Goal: Task Accomplishment & Management: Manage account settings

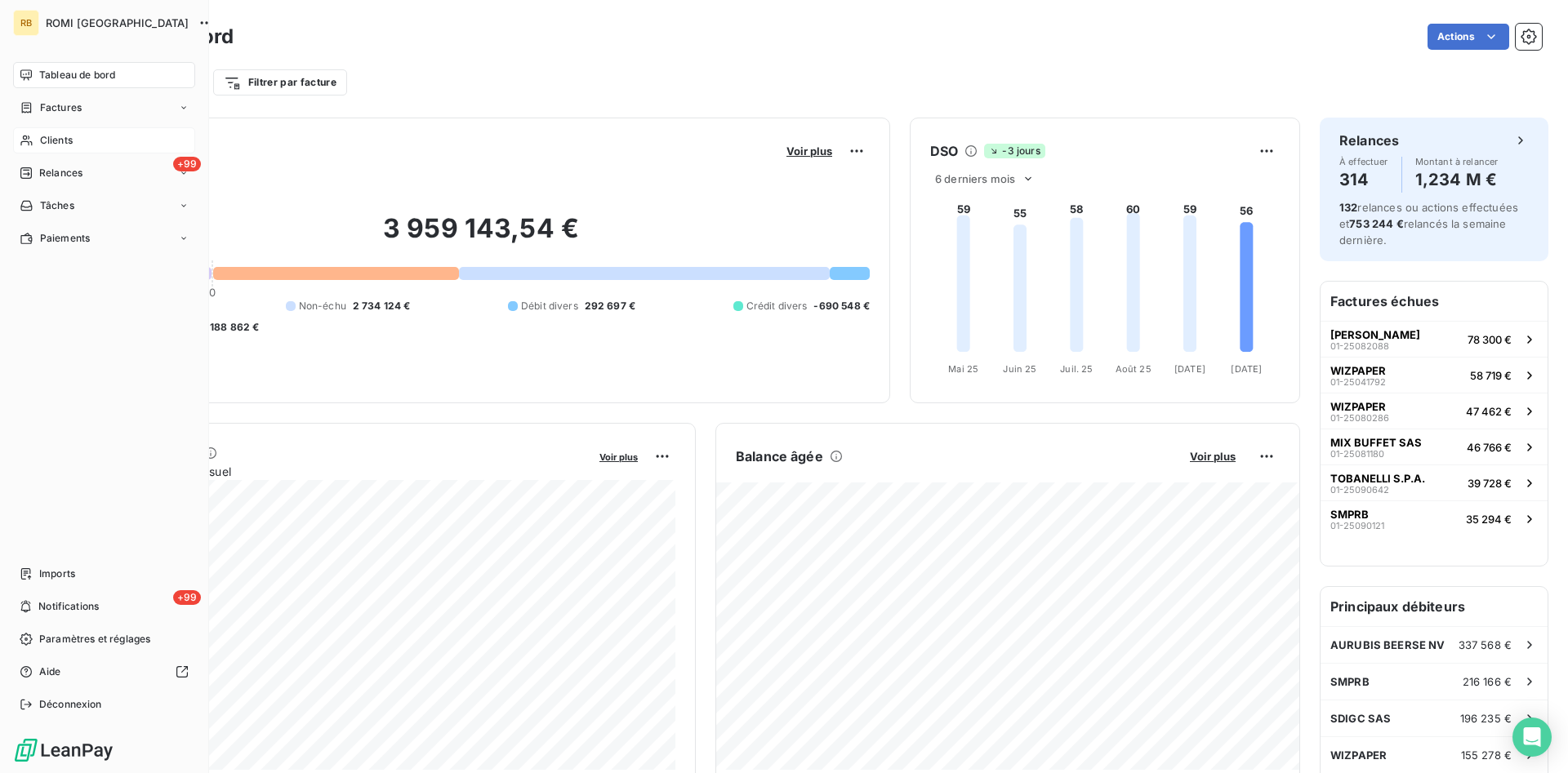
click at [42, 135] on span "Clients" at bounding box center [56, 140] width 32 height 14
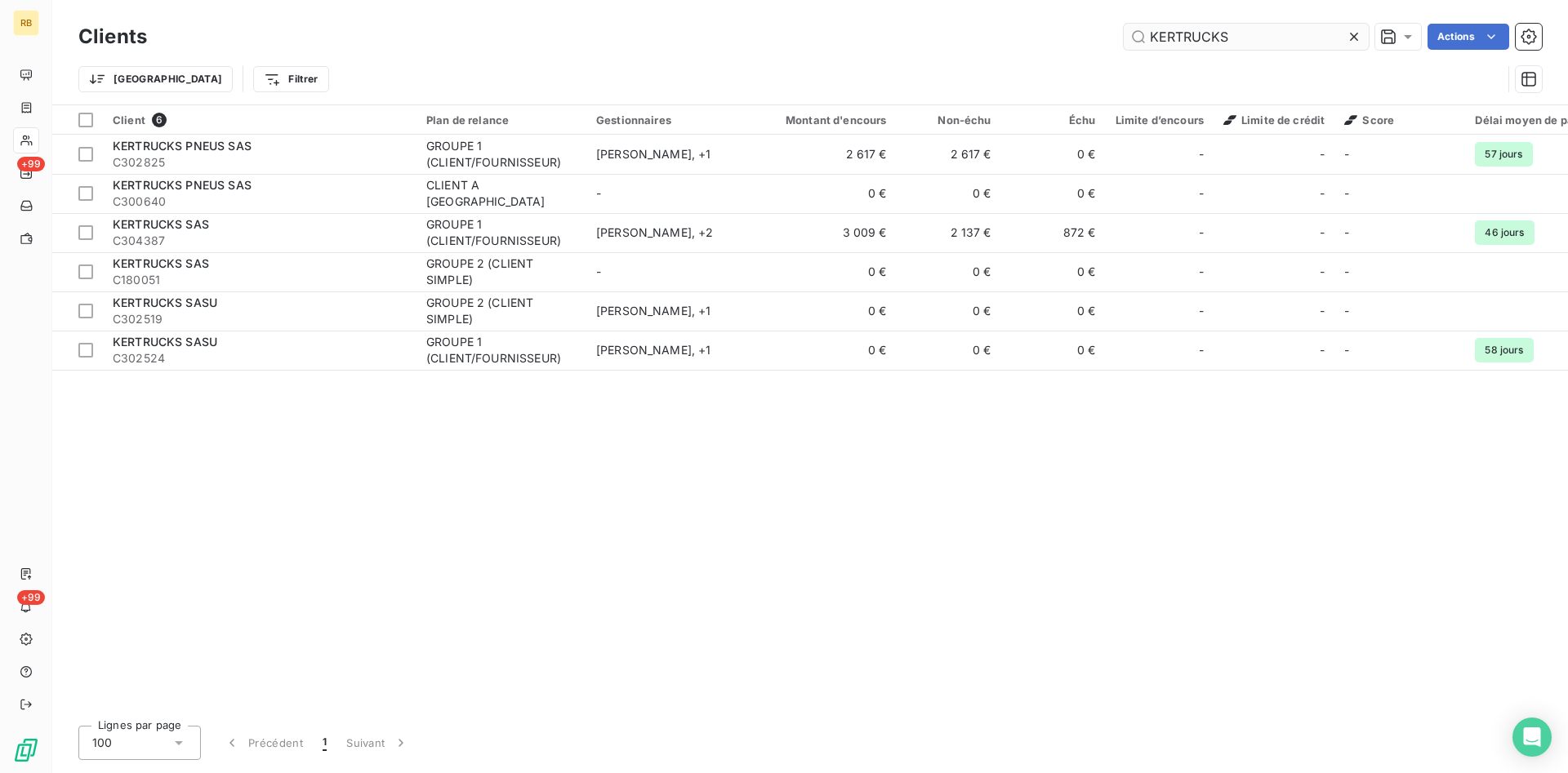
drag, startPoint x: 1261, startPoint y: 38, endPoint x: 1138, endPoint y: 28, distance: 123.4
click at [1138, 28] on input "KERTRUCKS" at bounding box center [1246, 36] width 245 height 26
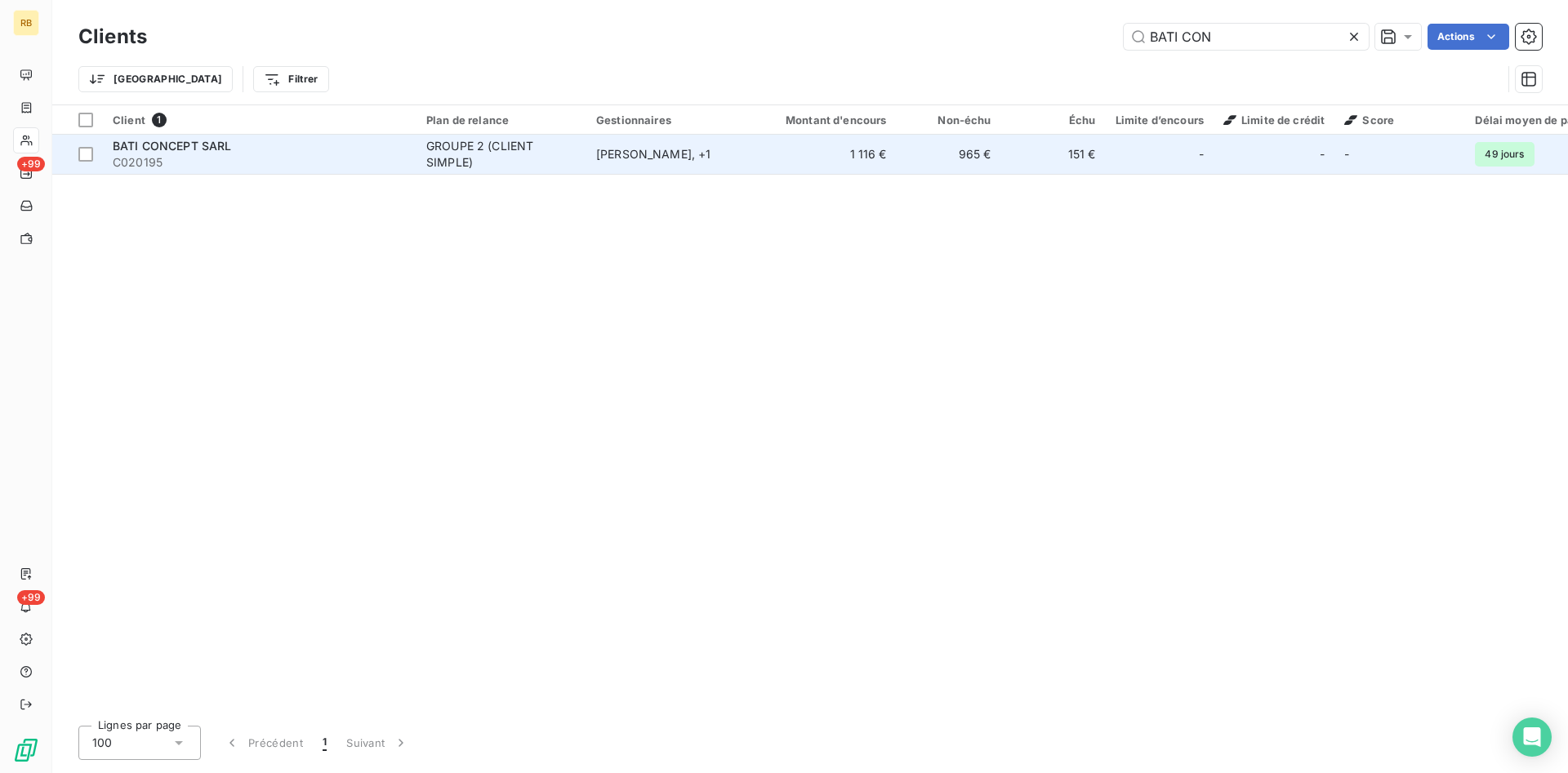
type input "BATI CON"
click at [799, 146] on td "1 116 €" at bounding box center [826, 155] width 141 height 39
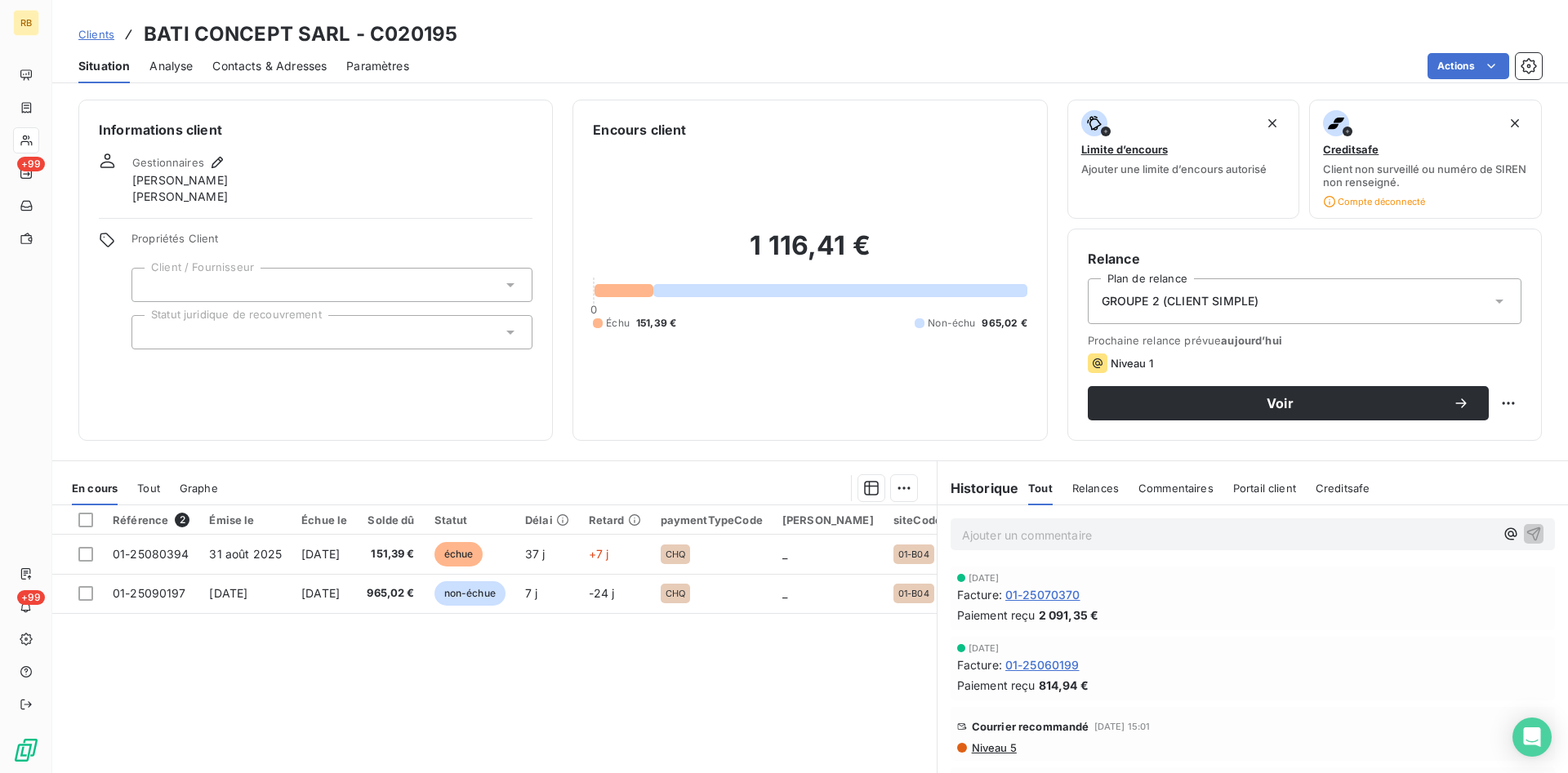
click at [1121, 538] on p "Ajouter un commentaire ﻿" at bounding box center [1228, 535] width 533 height 21
click at [1509, 399] on html "RB +99 +99 Clients BATI CONCEPT SARL - C020195 Situation Analyse Contacts & Adr…" at bounding box center [784, 386] width 1568 height 773
click at [1484, 446] on div "Replanifier cette action" at bounding box center [1440, 438] width 146 height 26
select select "9"
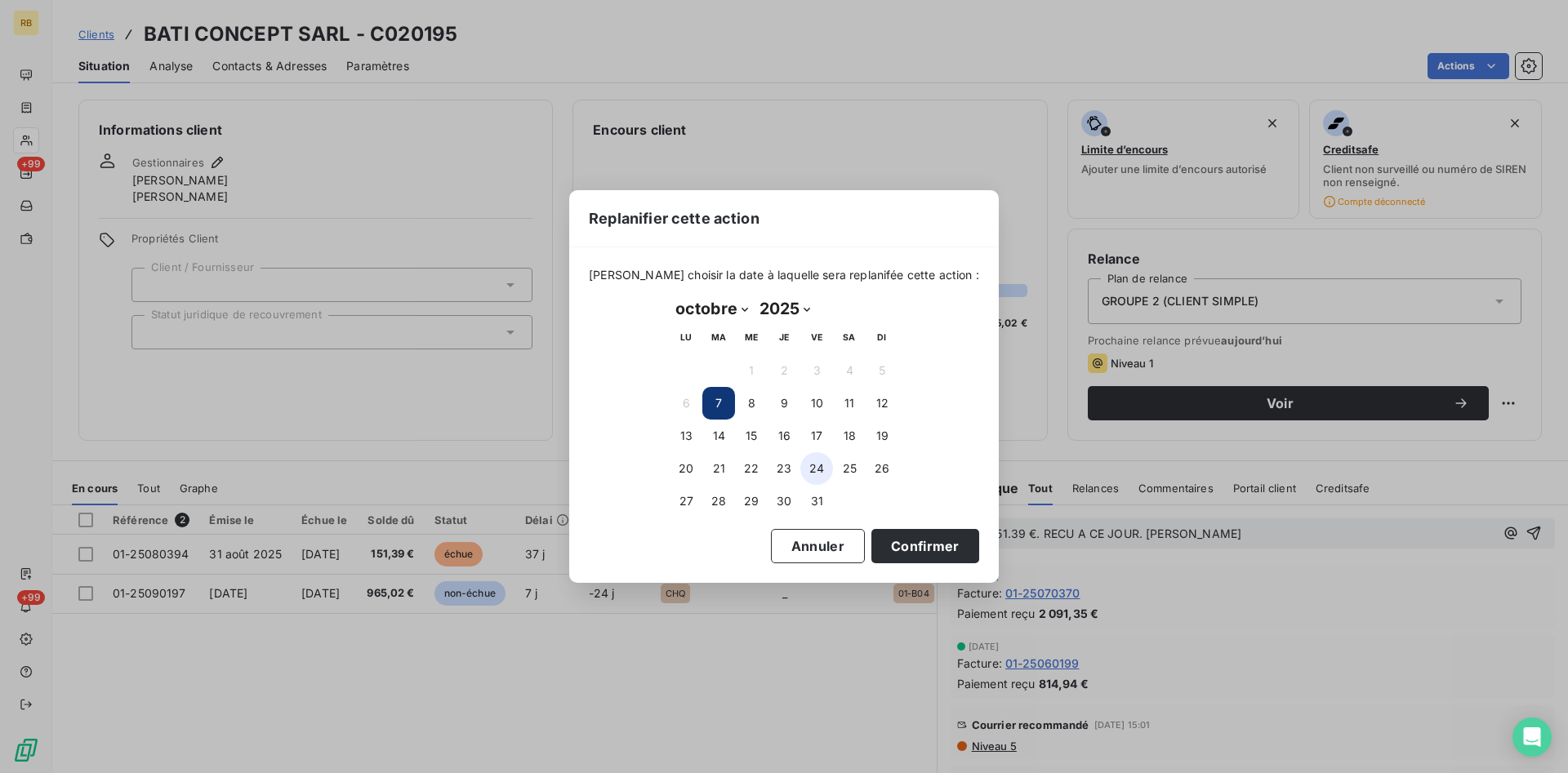
click at [819, 471] on button "24" at bounding box center [816, 468] width 32 height 32
click at [895, 541] on button "Confirmer" at bounding box center [925, 546] width 107 height 34
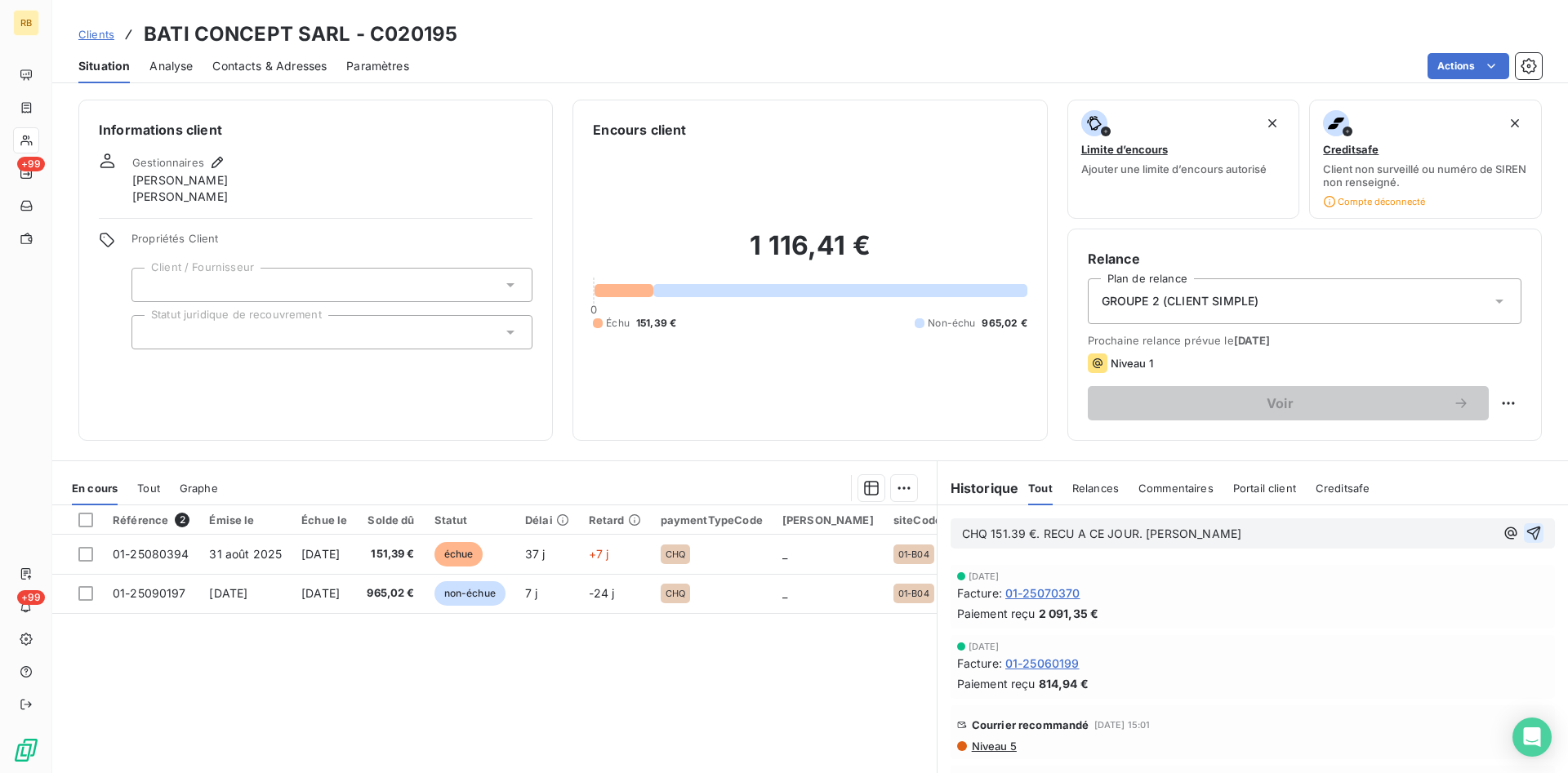
click at [1531, 530] on icon "button" at bounding box center [1533, 533] width 16 height 16
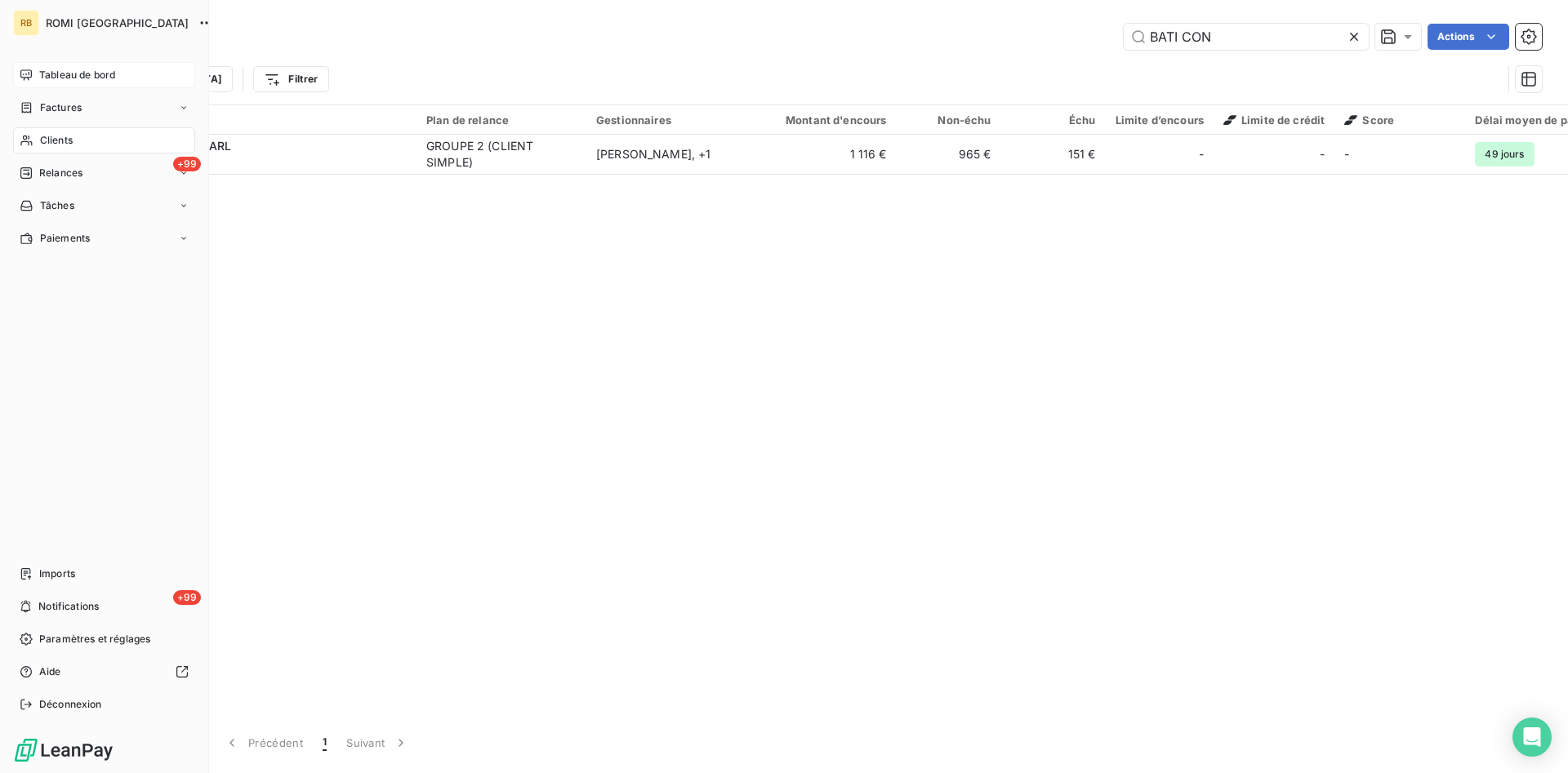
drag, startPoint x: 93, startPoint y: 74, endPoint x: 132, endPoint y: 67, distance: 39.6
click at [93, 73] on span "Tableau de bord" at bounding box center [77, 75] width 76 height 14
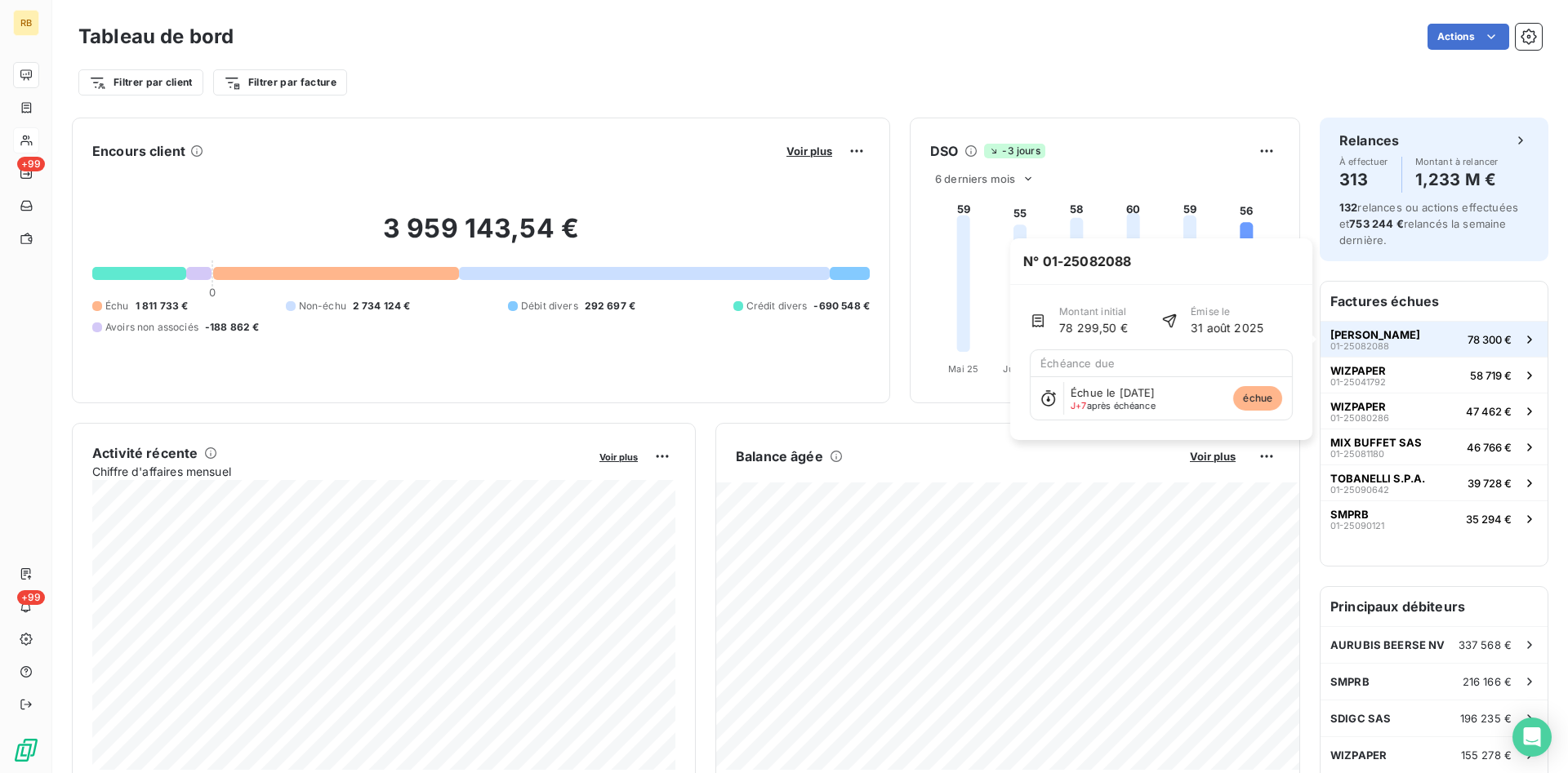
click at [1418, 341] on button "[PERSON_NAME] 01-25082088 78 300 €" at bounding box center [1434, 339] width 227 height 36
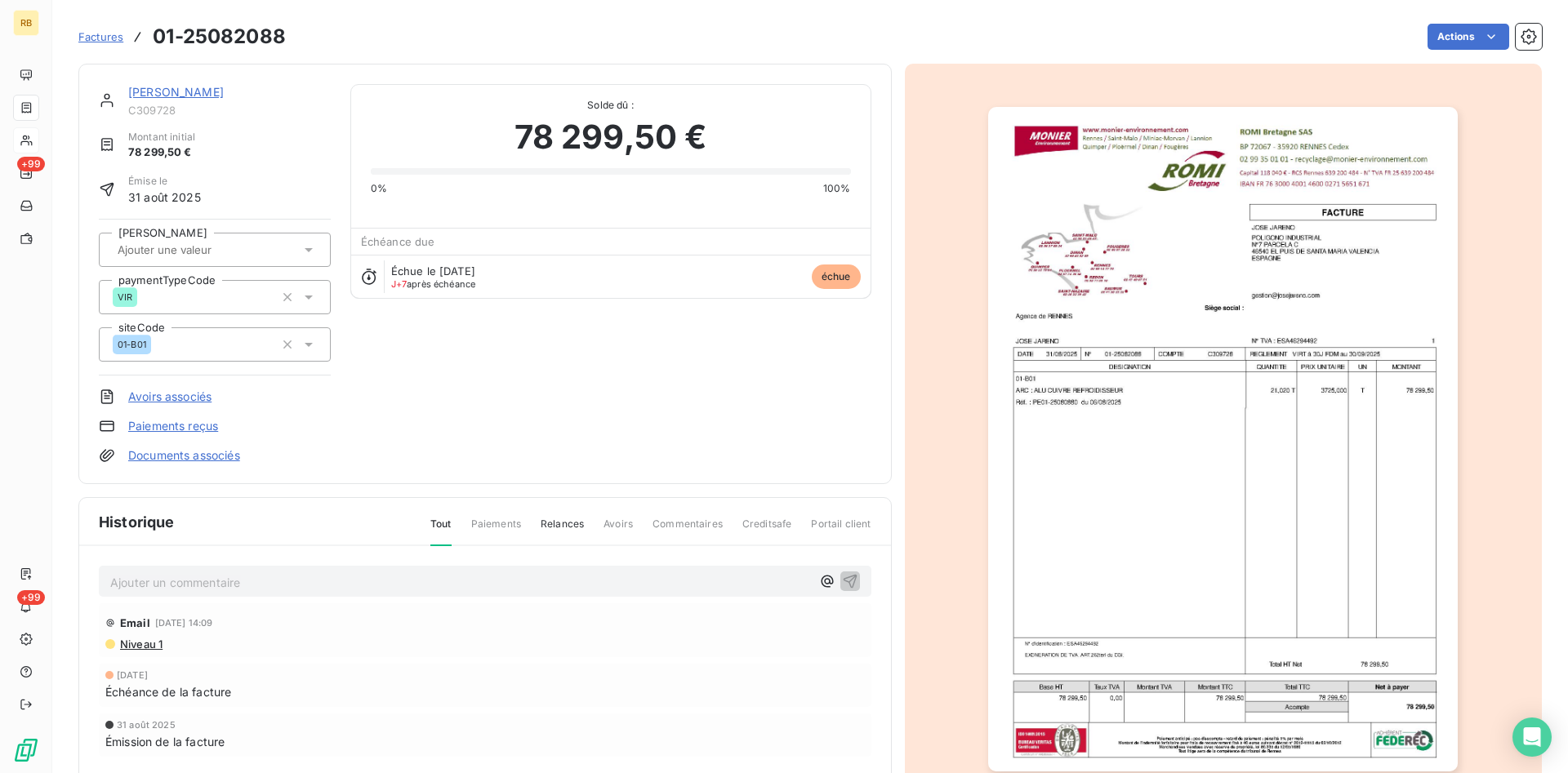
click at [167, 83] on div "[PERSON_NAME] C309728 Montant initial 78 299,50 € Émise le [DATE] Saisie manuel…" at bounding box center [485, 274] width 814 height 420
click at [170, 92] on link "[PERSON_NAME]" at bounding box center [175, 92] width 96 height 14
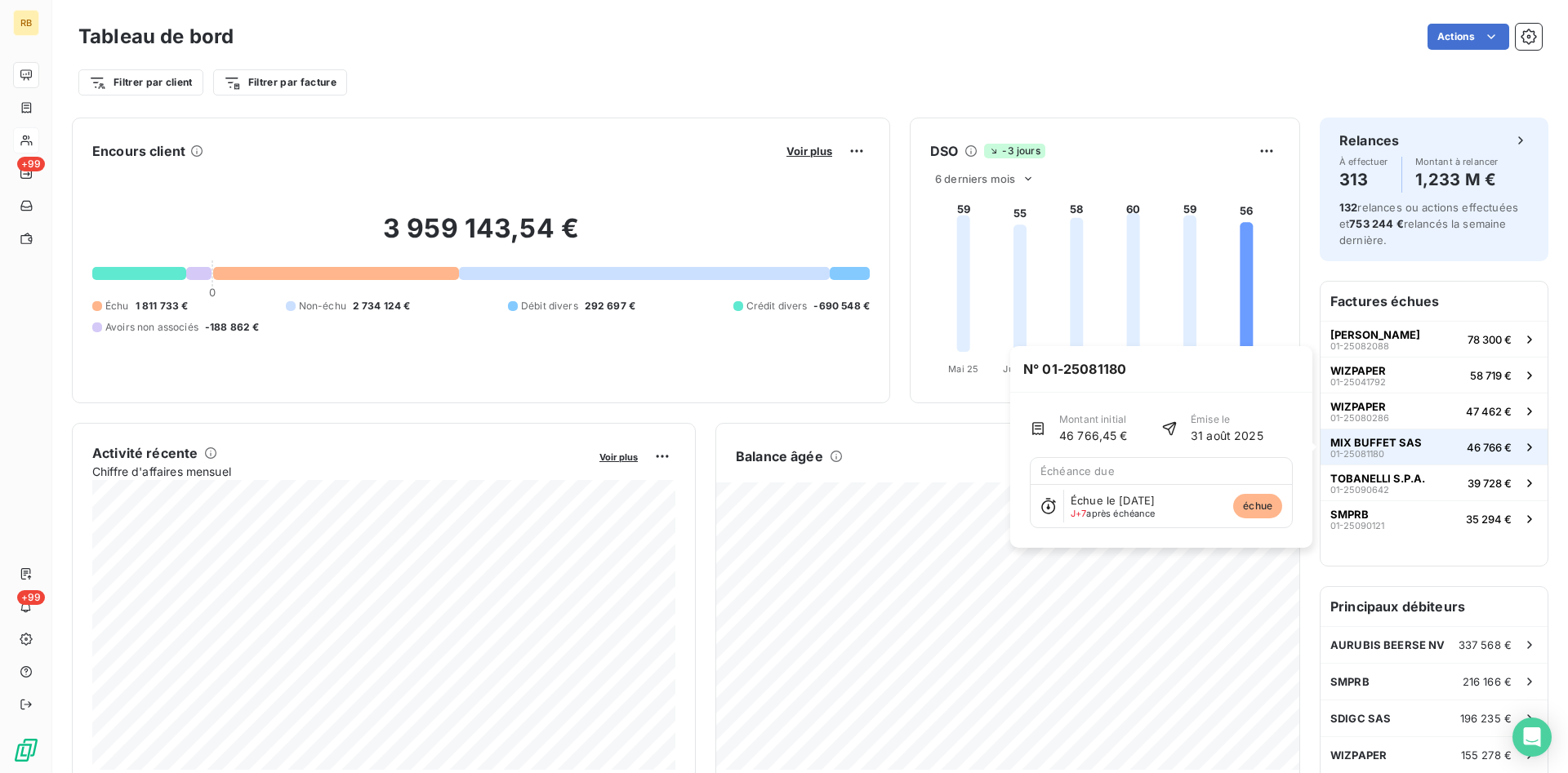
click at [1428, 446] on button "MIX BUFFET SAS 01-25081180 46 766 €" at bounding box center [1434, 446] width 227 height 36
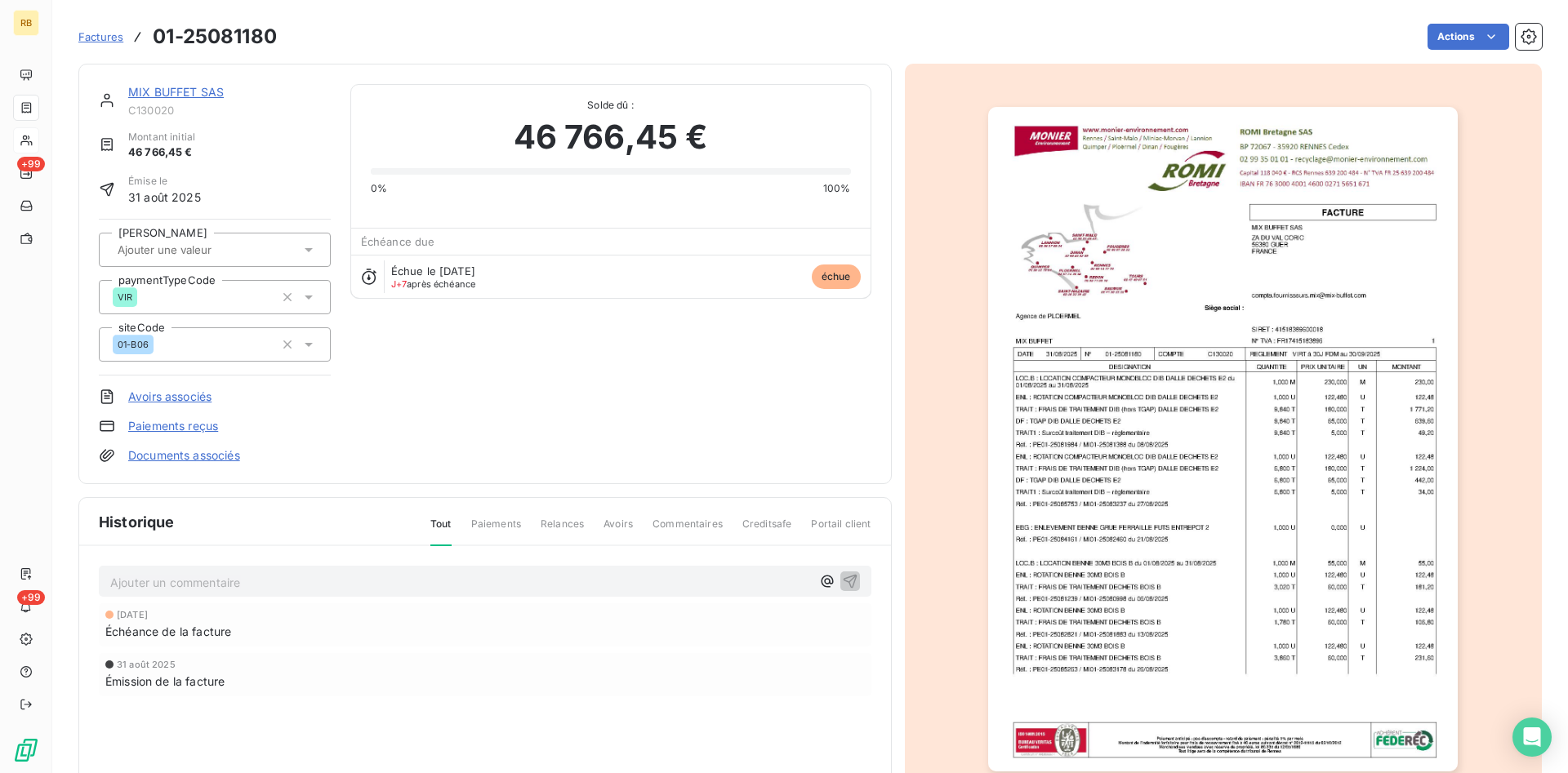
click at [157, 94] on link "MIX BUFFET SAS" at bounding box center [175, 92] width 96 height 14
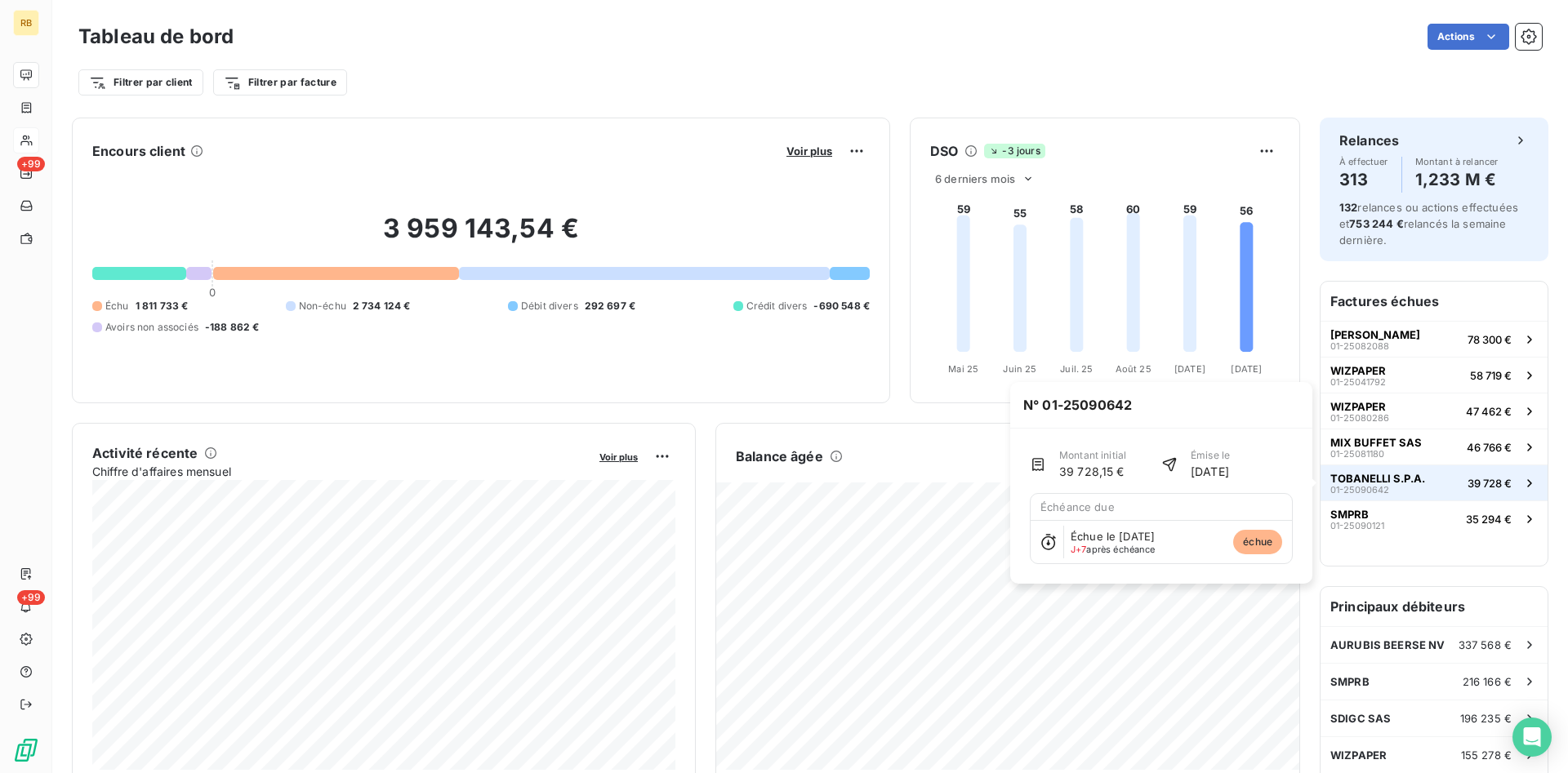
click at [1470, 481] on span "39 728 €" at bounding box center [1488, 483] width 44 height 13
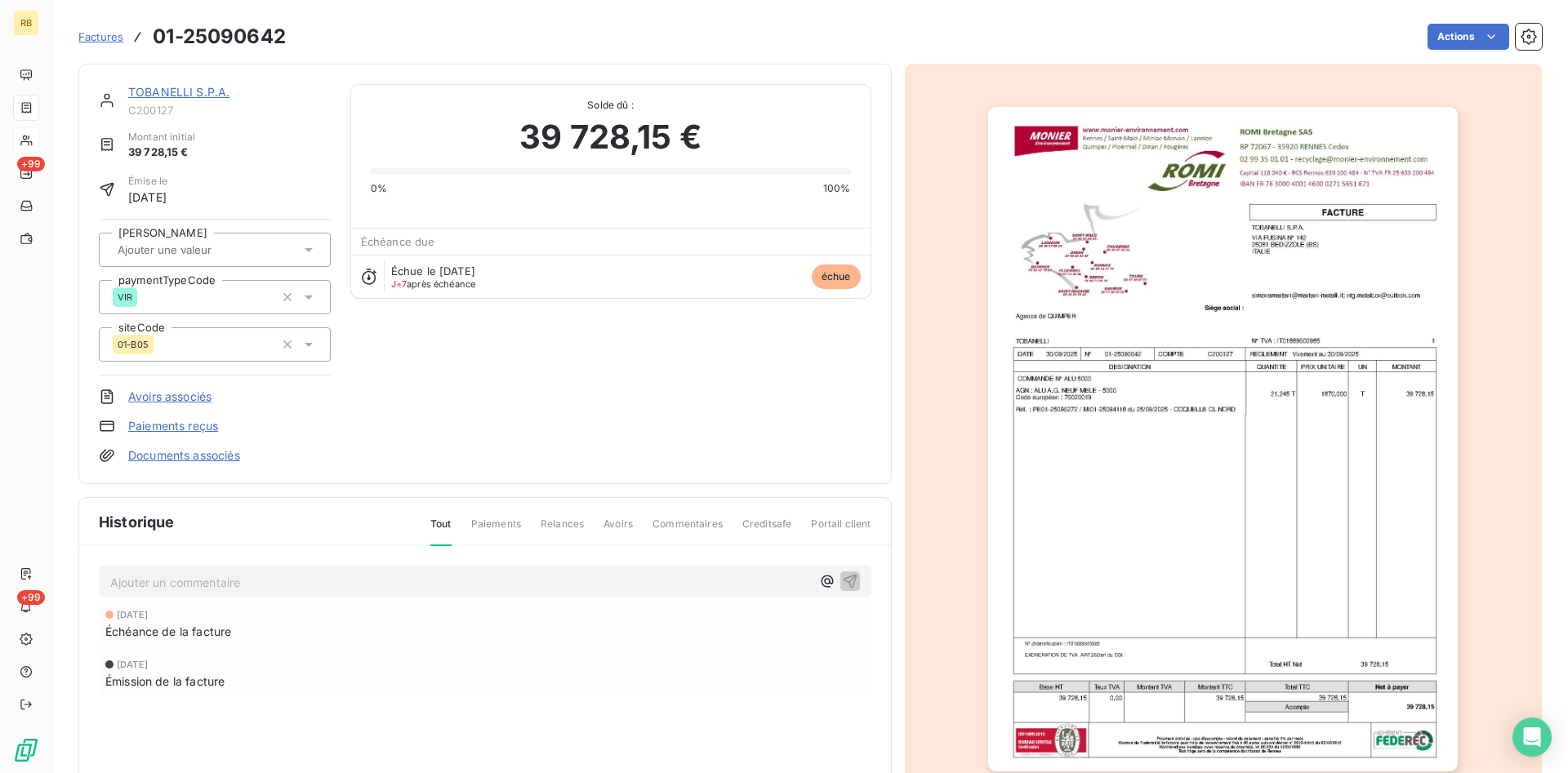
click at [211, 89] on link "TOBANELLI S.P.A." at bounding box center [178, 92] width 101 height 14
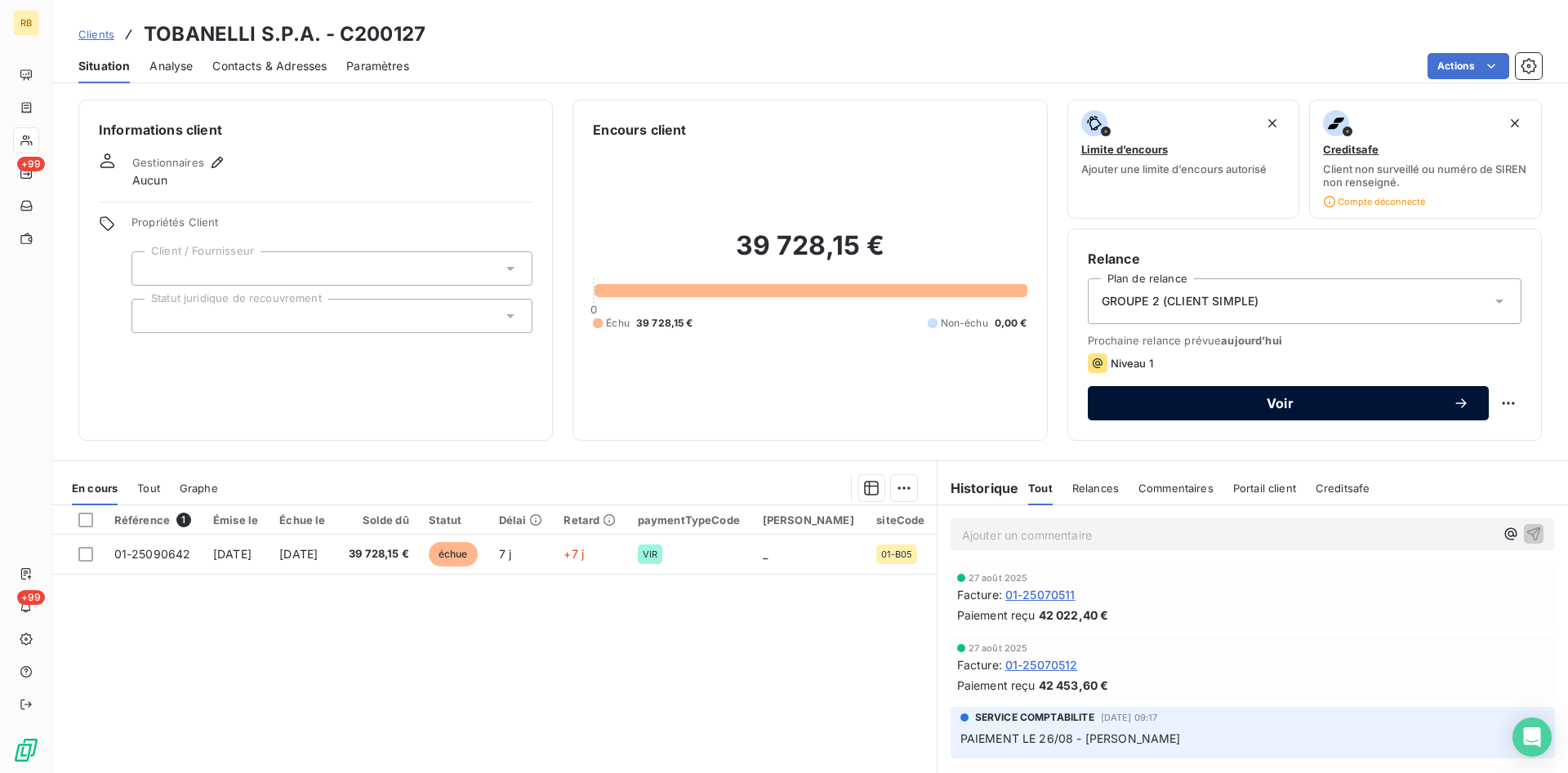
click at [1386, 409] on span "Voir" at bounding box center [1280, 403] width 345 height 13
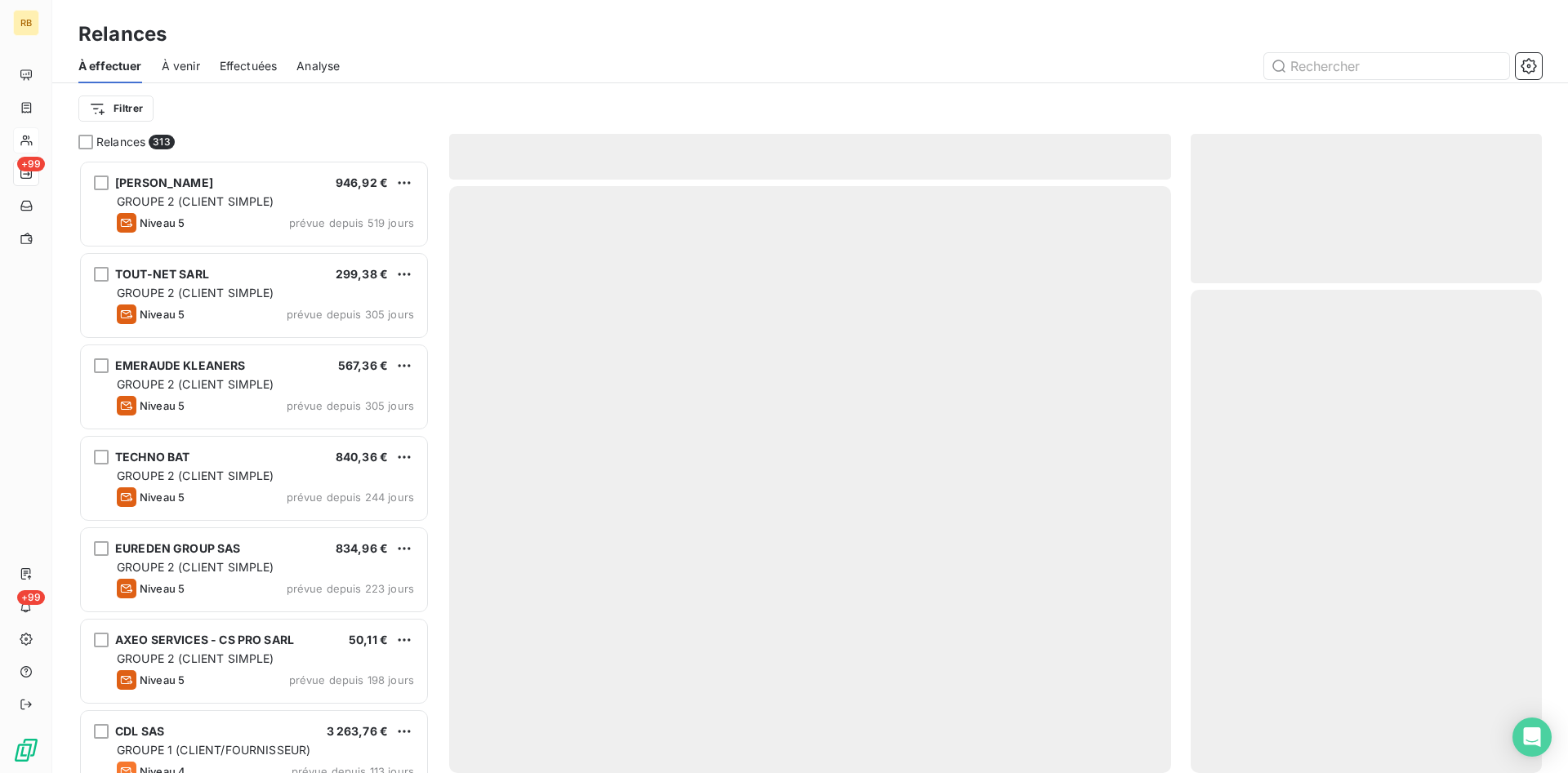
scroll to position [613, 351]
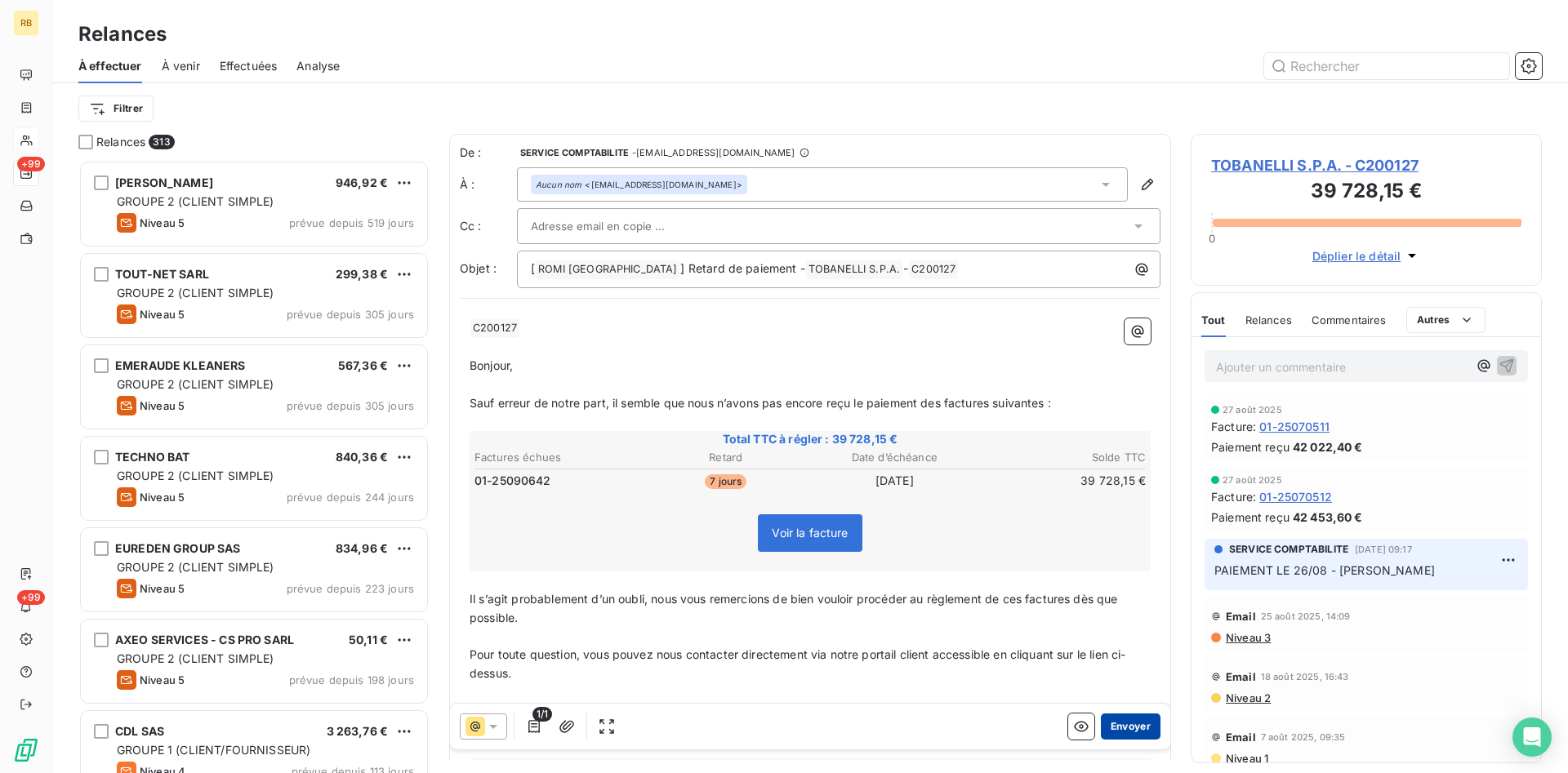
click at [1146, 730] on button "Envoyer" at bounding box center [1130, 726] width 60 height 26
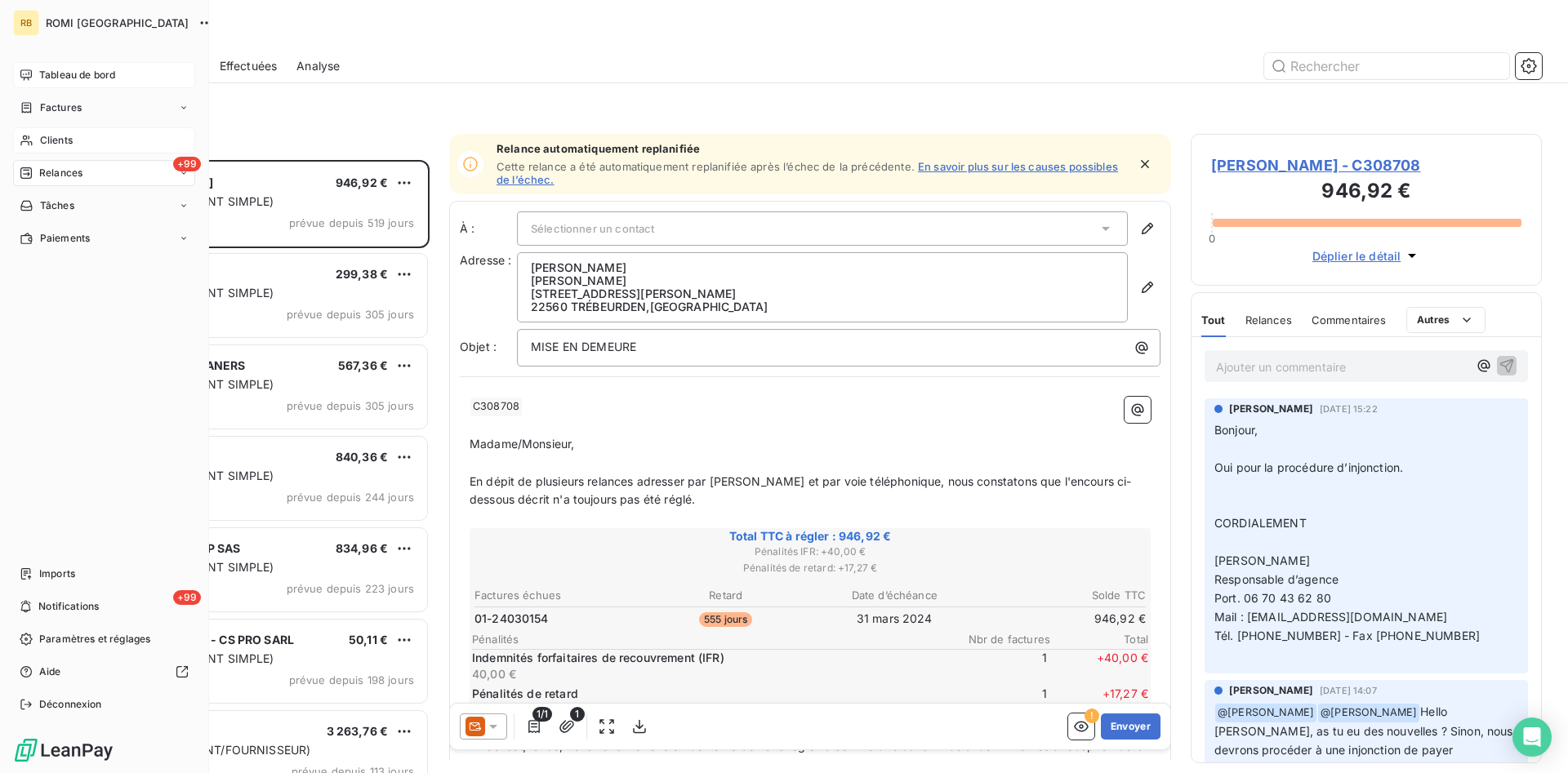
click at [57, 78] on span "Tableau de bord" at bounding box center [77, 75] width 76 height 14
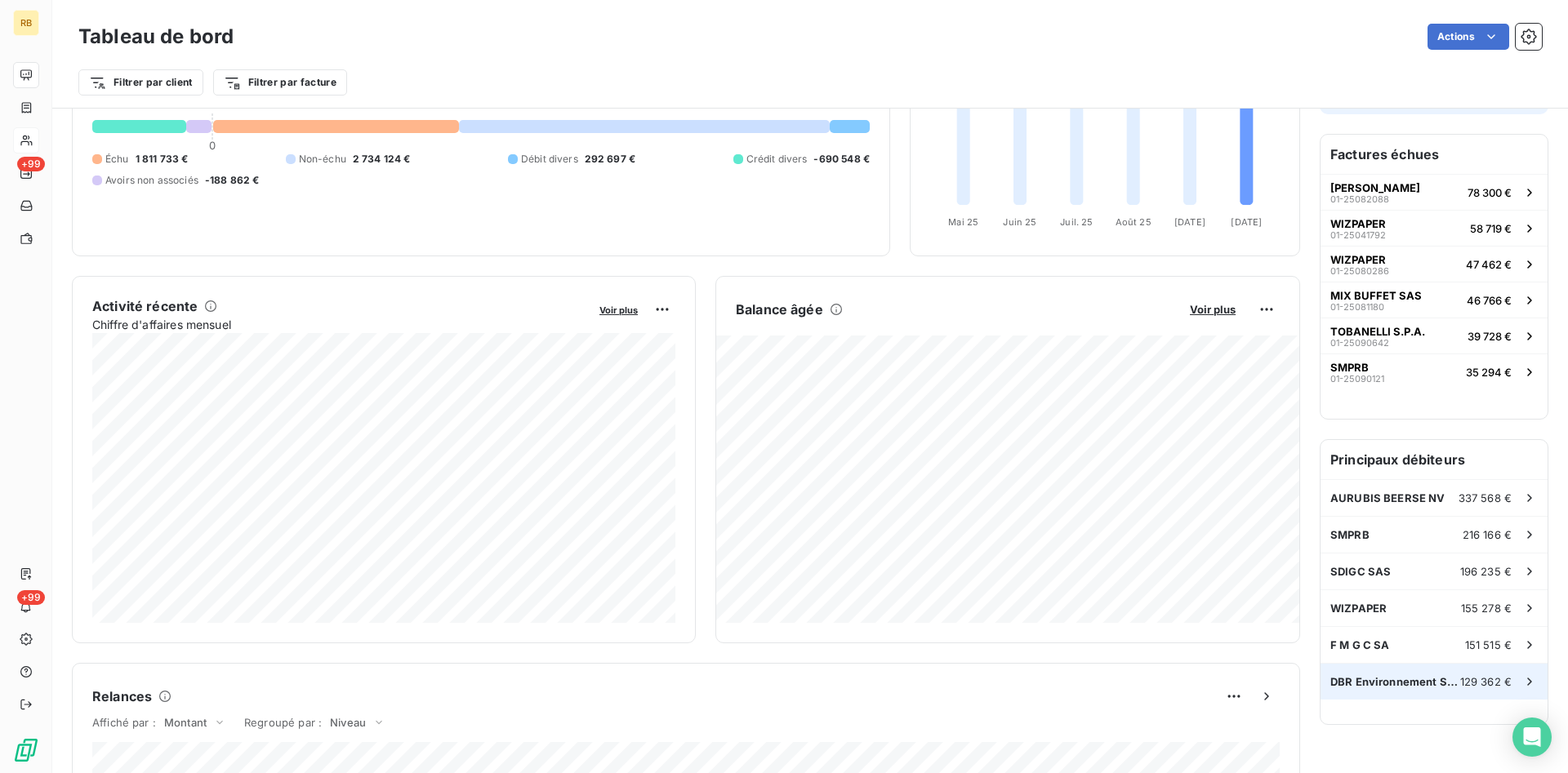
scroll to position [167, 0]
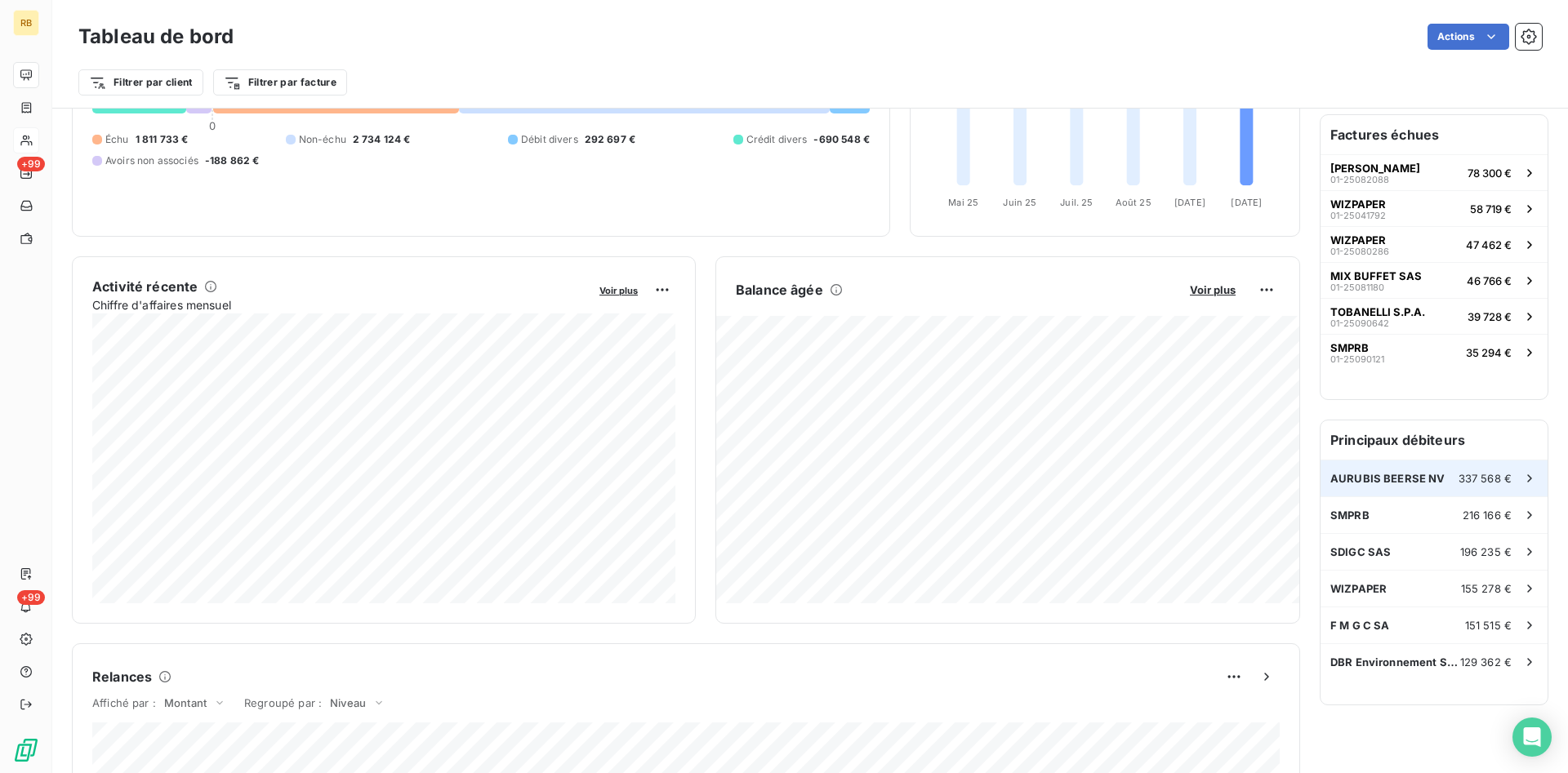
click at [1428, 480] on span "AURUBIS BEERSE NV" at bounding box center [1387, 478] width 115 height 13
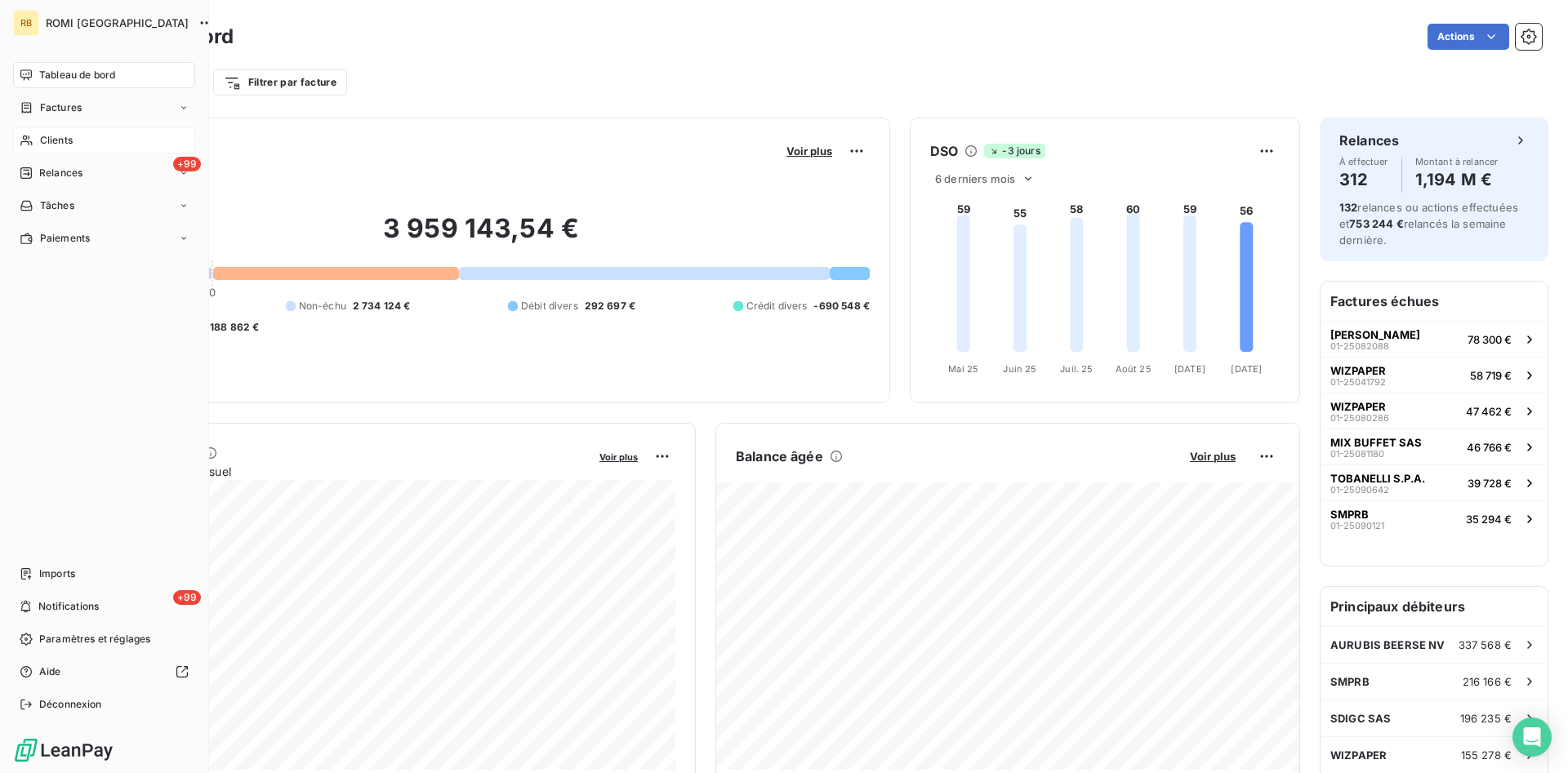
click at [47, 140] on span "Clients" at bounding box center [56, 140] width 32 height 14
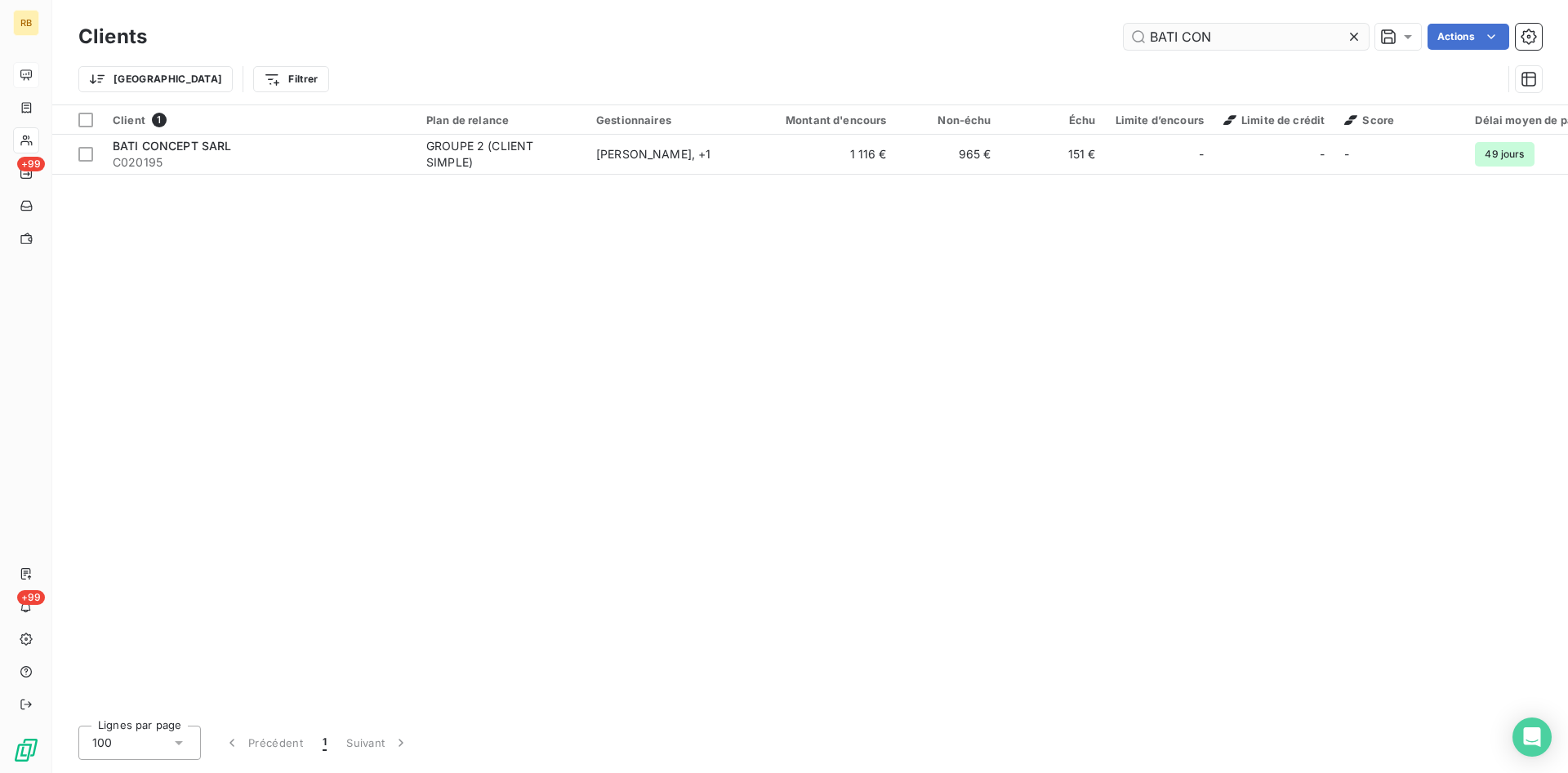
drag, startPoint x: 1308, startPoint y: 38, endPoint x: 697, endPoint y: 26, distance: 611.1
click at [1123, 26] on input "BATI CON" at bounding box center [1246, 36] width 245 height 26
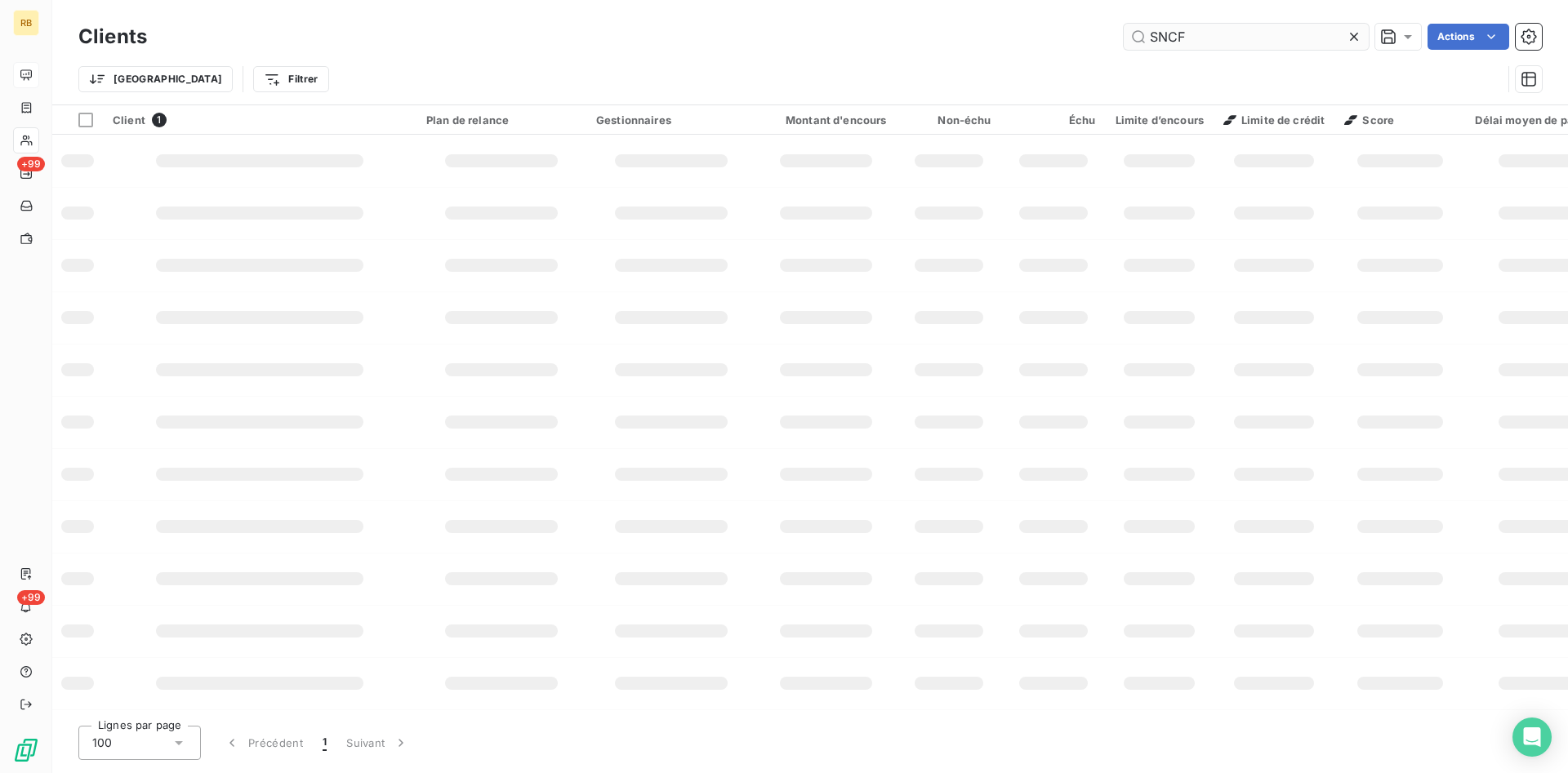
type input "SNCF"
click at [1242, 39] on input "SNCF" at bounding box center [1246, 36] width 245 height 26
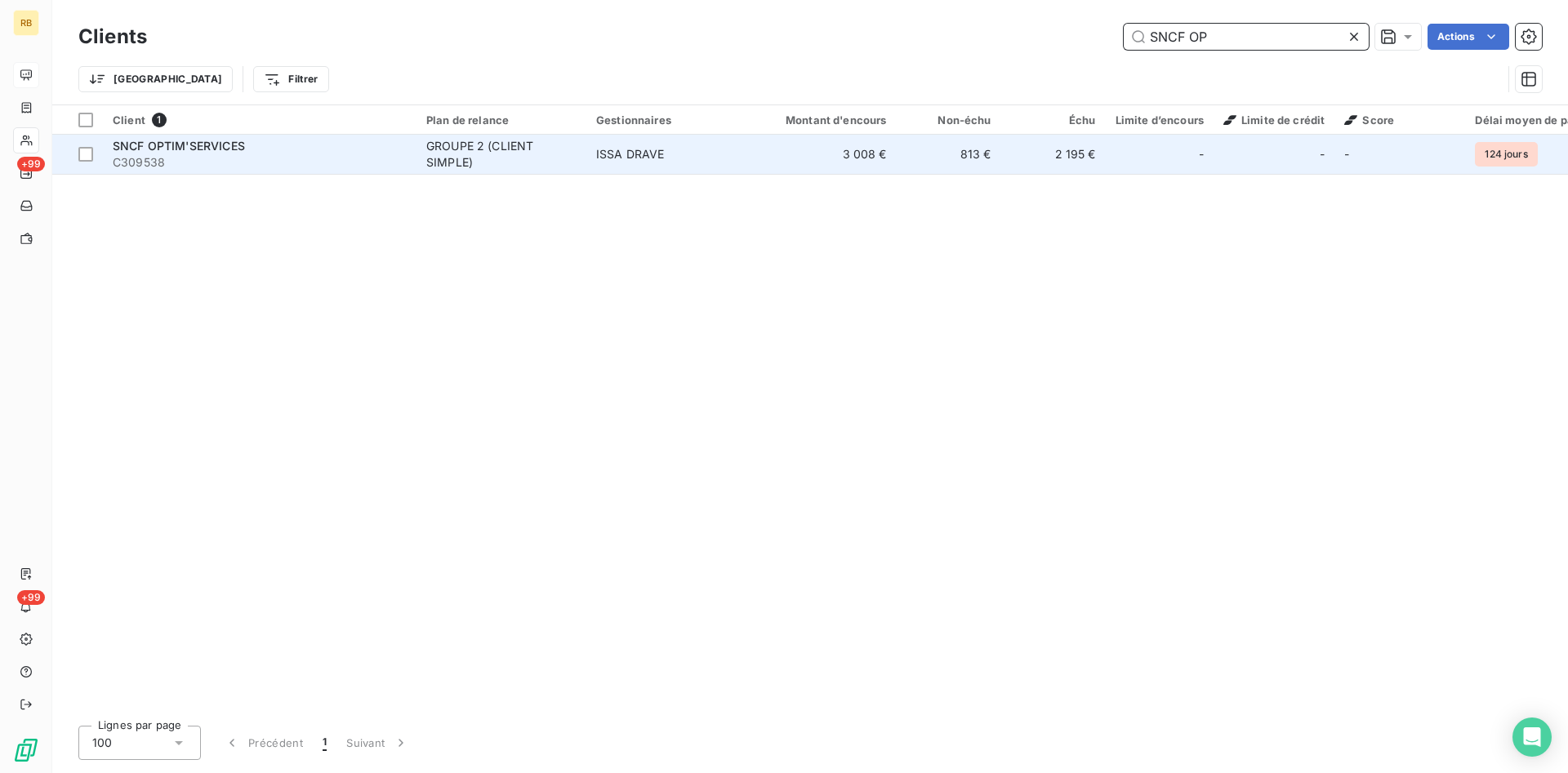
type input "SNCF OP"
click at [626, 154] on span "ISSA DRAVE" at bounding box center [630, 154] width 69 height 14
